Goal: Task Accomplishment & Management: Manage account settings

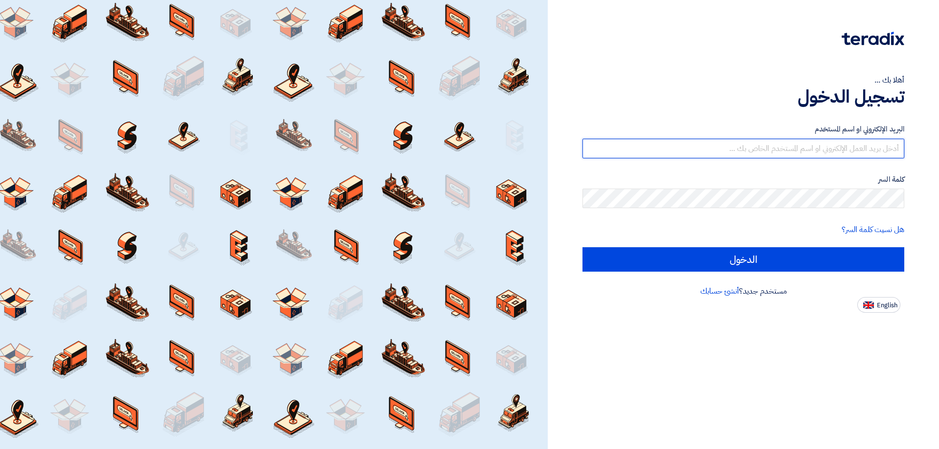
click at [794, 150] on input "text" at bounding box center [743, 149] width 322 height 20
click at [814, 151] on input "text" at bounding box center [743, 149] width 322 height 20
click at [817, 157] on input "text" at bounding box center [743, 149] width 322 height 20
type input "[EMAIL_ADDRESS][DOMAIN_NAME]"
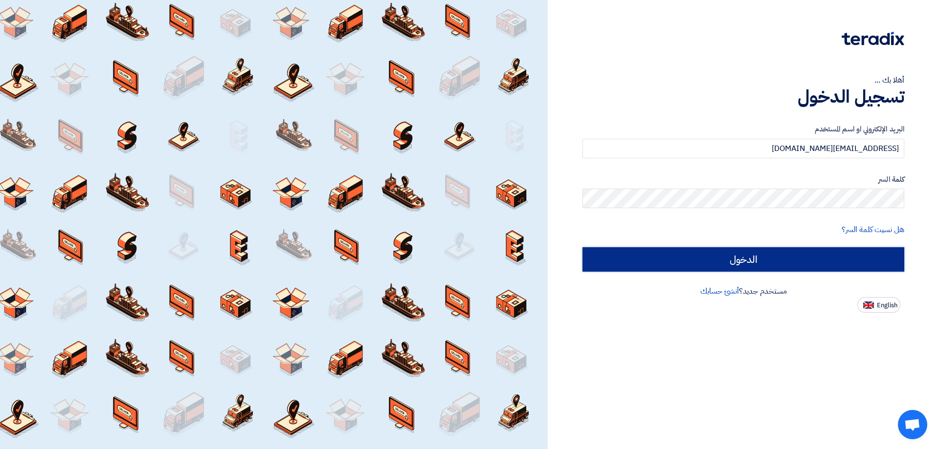
click at [807, 258] on input "الدخول" at bounding box center [743, 259] width 322 height 24
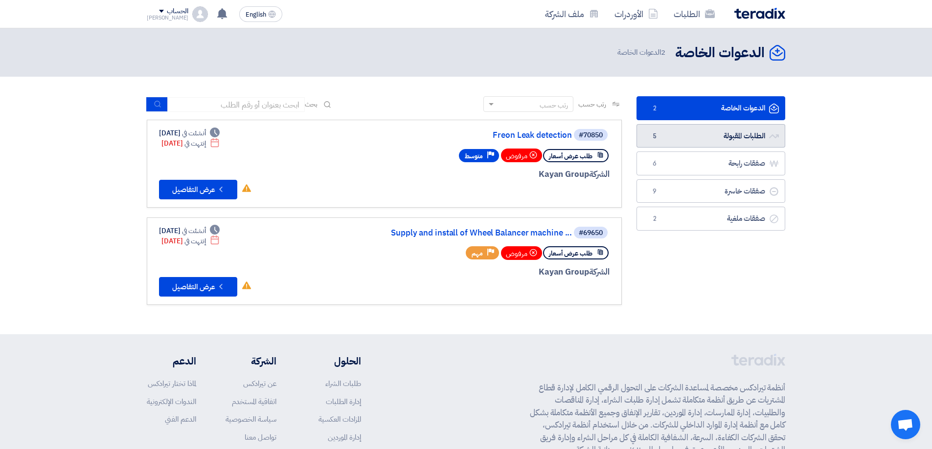
click at [741, 139] on link "الطلبات المقبولة الطلبات المقبولة 5" at bounding box center [710, 136] width 149 height 24
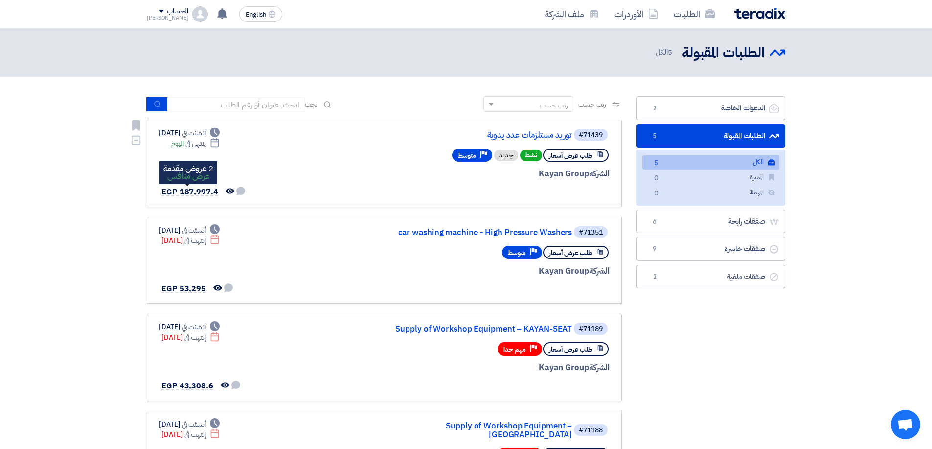
click at [191, 189] on span "EGP 187,997.4" at bounding box center [189, 192] width 57 height 12
click at [509, 138] on link "توريد مستلزمات عدد يدوية" at bounding box center [474, 135] width 196 height 9
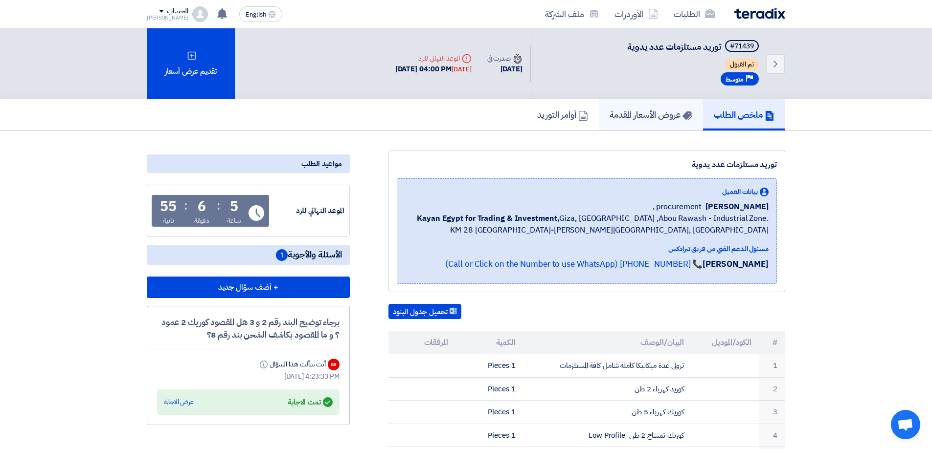
click at [671, 116] on h5 "عروض الأسعار المقدمة" at bounding box center [650, 114] width 83 height 11
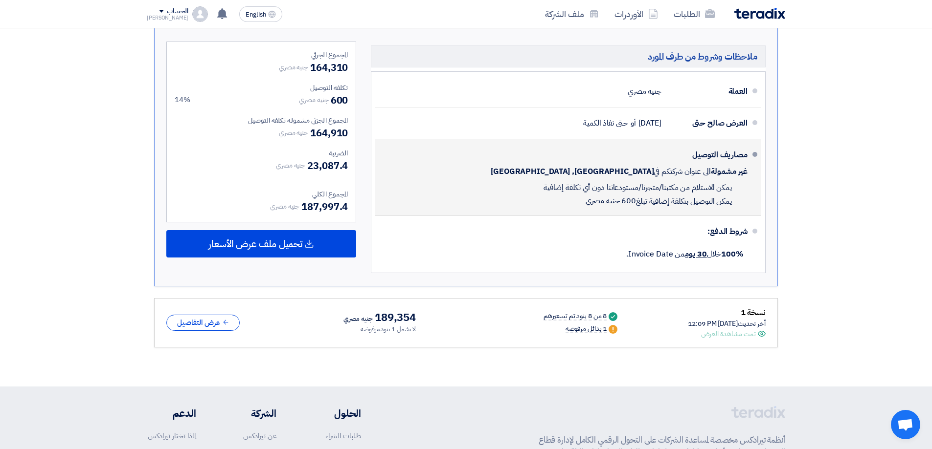
scroll to position [831, 0]
